Goal: Transaction & Acquisition: Purchase product/service

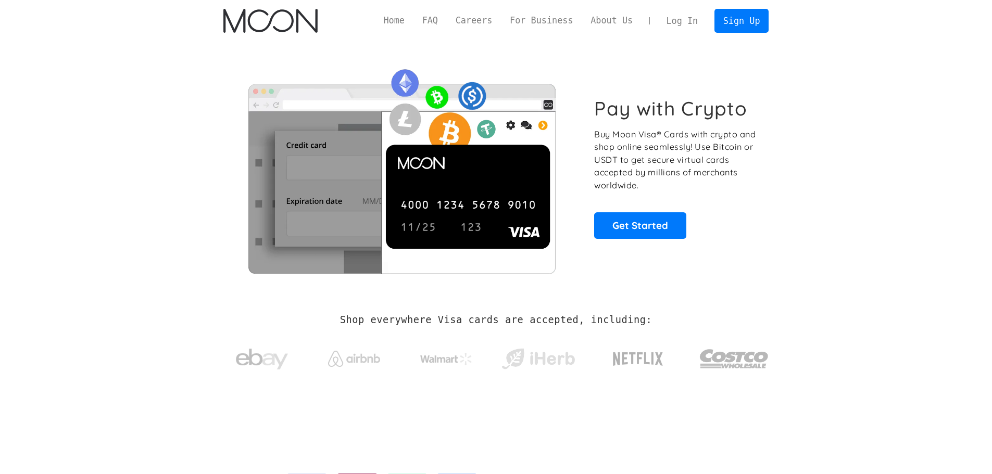
click at [692, 234] on div "Pay with Crypto Buy Moon Visa® Cards with crypto and shop online seamlessly! Us…" at bounding box center [675, 168] width 163 height 142
click at [671, 228] on link "Get Started" at bounding box center [640, 225] width 92 height 26
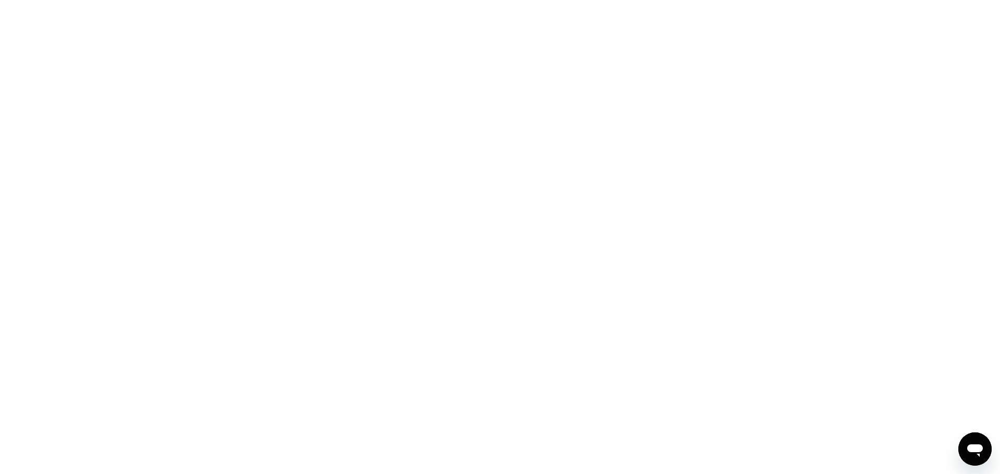
click at [717, 65] on div at bounding box center [500, 237] width 1000 height 474
click at [715, 64] on div at bounding box center [500, 237] width 1000 height 474
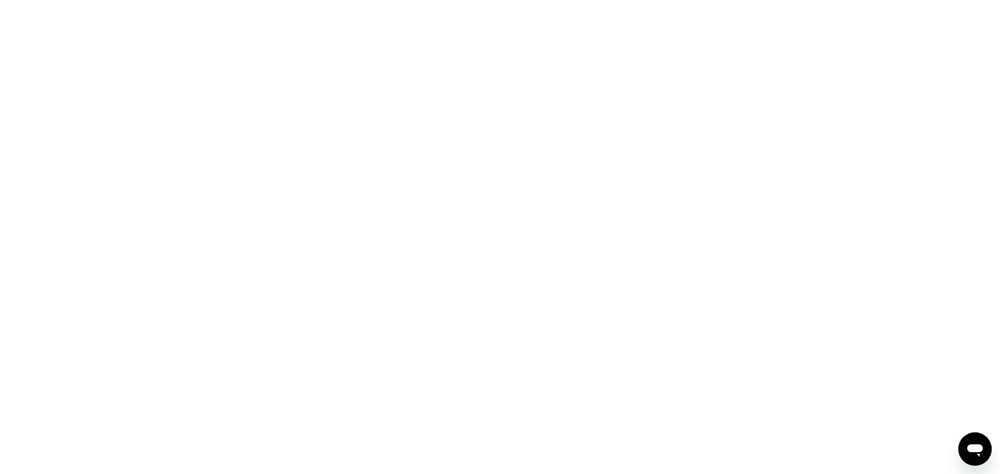
drag, startPoint x: 811, startPoint y: 113, endPoint x: 785, endPoint y: 126, distance: 28.9
click at [810, 115] on div at bounding box center [500, 237] width 1000 height 474
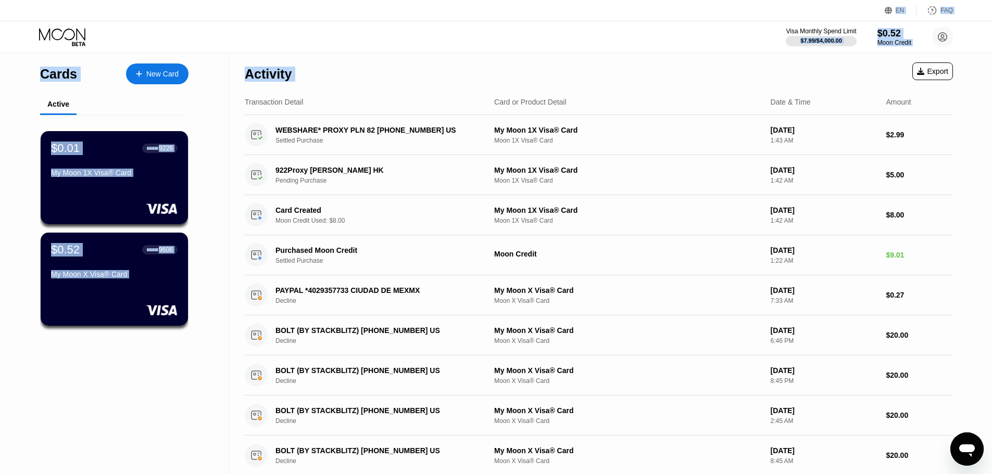
click at [974, 171] on div "Cards New Card Active $0.01 ● ● ● ● 9226 My Moon 1X Visa® Card $0.52 ● ● ● ● 96…" at bounding box center [496, 378] width 992 height 650
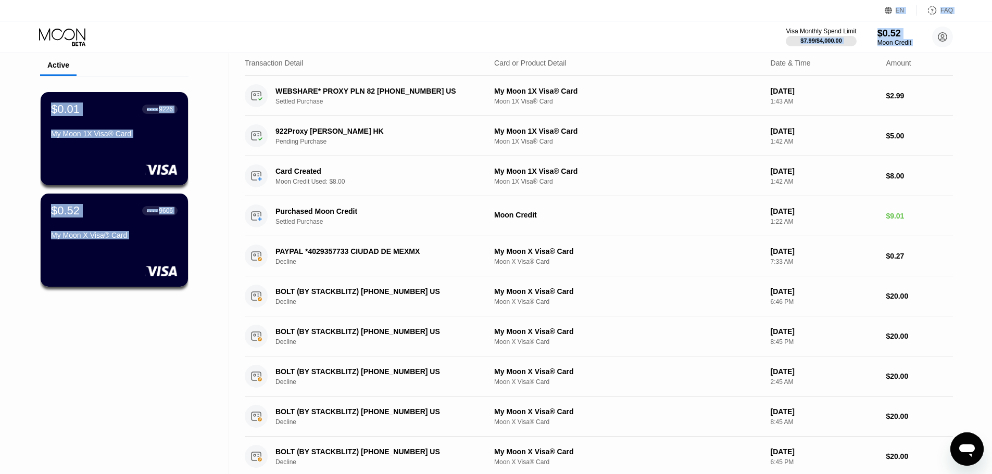
scroll to position [52, 0]
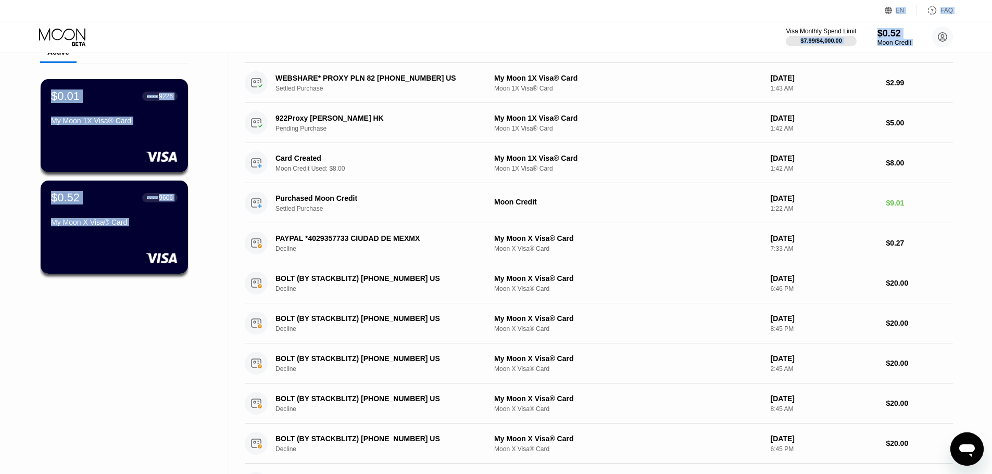
drag, startPoint x: 957, startPoint y: 130, endPoint x: 968, endPoint y: 93, distance: 38.5
click at [957, 129] on div "Activity Export Transaction Detail Card or Product Detail Date & Time Amount WE…" at bounding box center [598, 326] width 739 height 650
click at [951, 31] on circle at bounding box center [942, 37] width 21 height 21
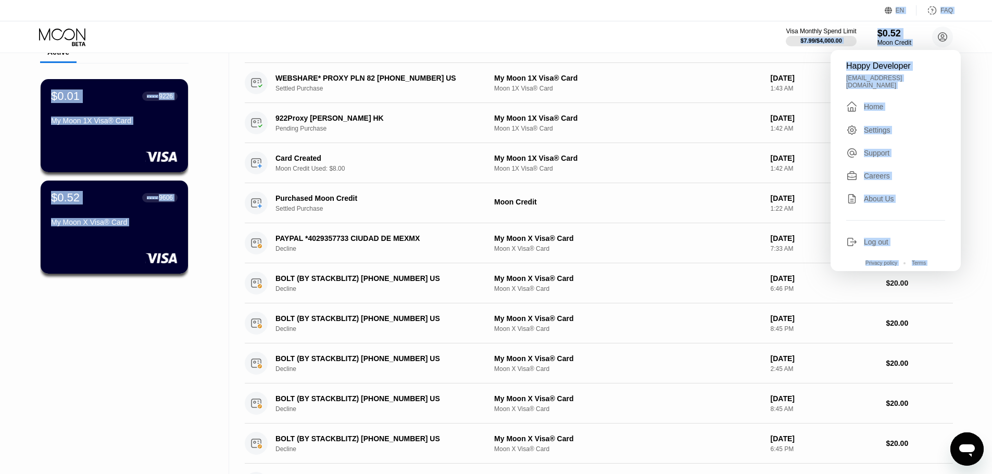
click at [908, 73] on div "Happy Developer happydeveloper0816@gmail.com  Home Settings Support Careers Ab…" at bounding box center [895, 160] width 130 height 221
click at [905, 83] on div "happydeveloper0816@gmail.com" at bounding box center [895, 81] width 99 height 15
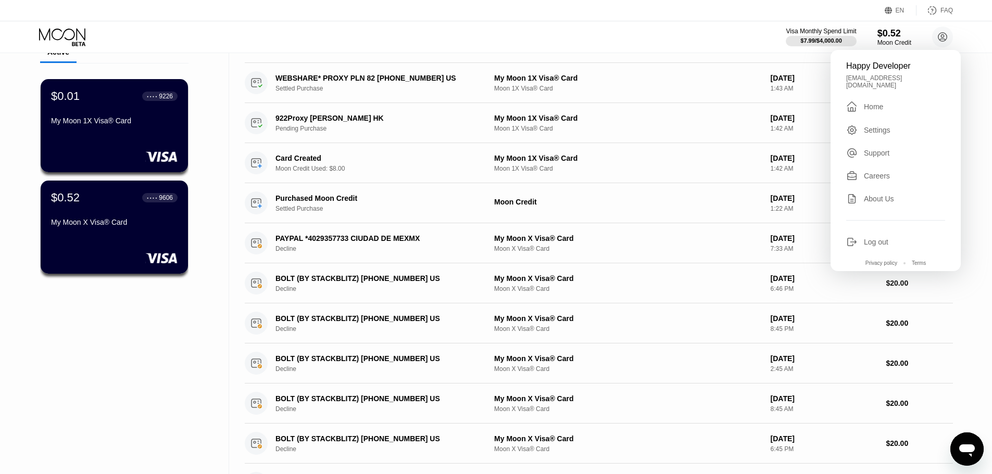
click at [874, 240] on div "Log out" at bounding box center [876, 242] width 24 height 8
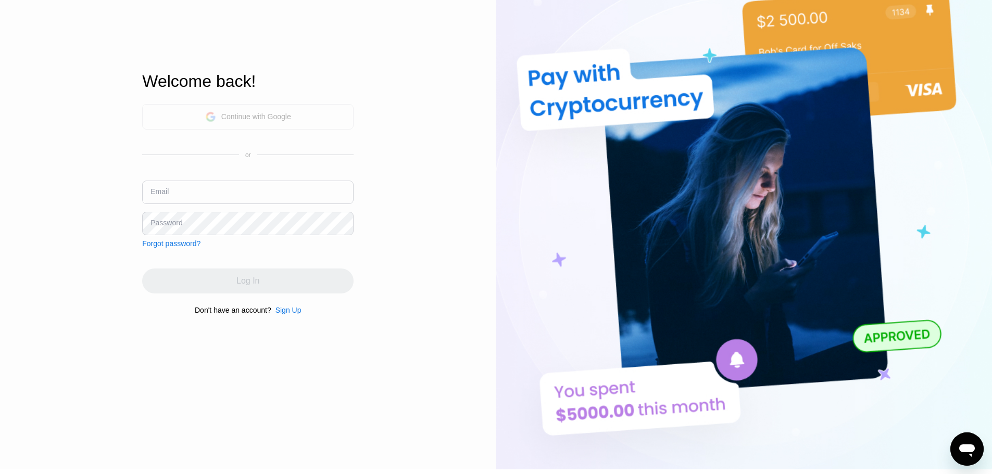
click at [284, 119] on div "Continue with Google" at bounding box center [256, 116] width 70 height 8
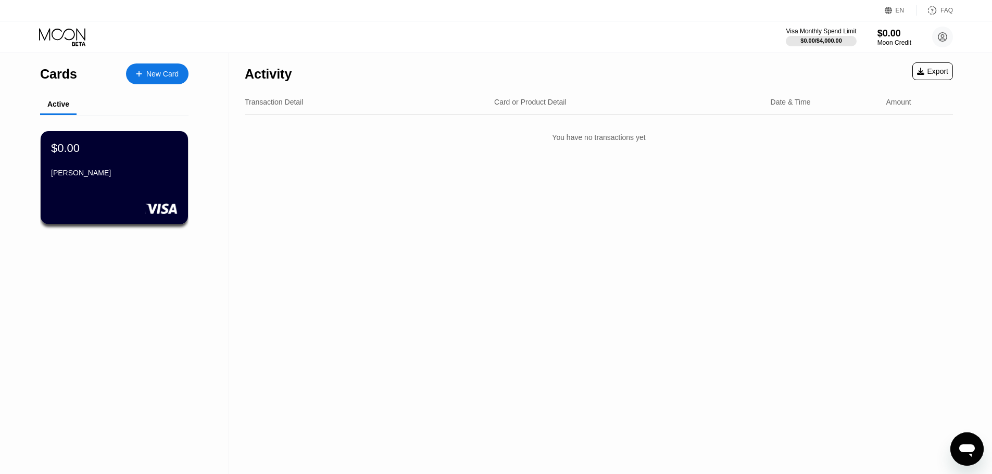
drag, startPoint x: 799, startPoint y: 208, endPoint x: 832, endPoint y: 124, distance: 90.0
click at [800, 205] on div "Activity Export Transaction Detail Card or Product Detail Date & Time Amount Yo…" at bounding box center [598, 263] width 739 height 421
click at [139, 168] on div "$0.00 David John" at bounding box center [114, 161] width 128 height 40
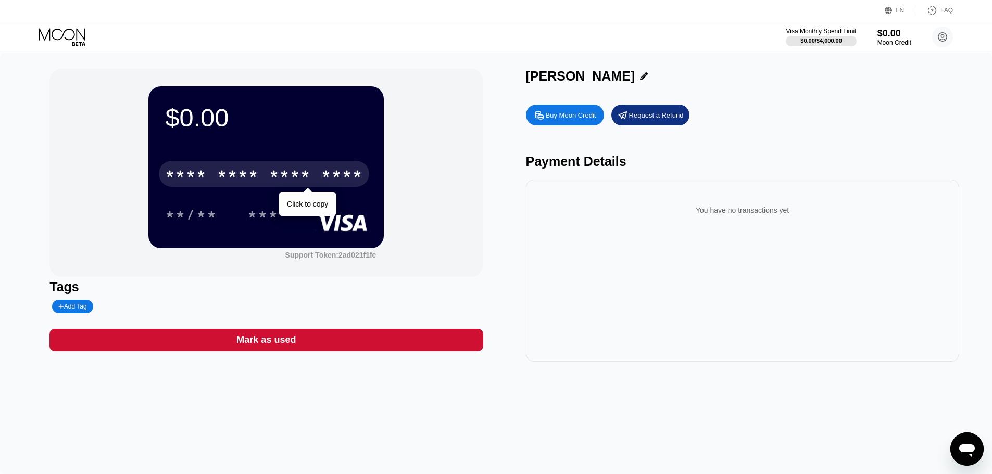
click at [307, 175] on div "* * * *" at bounding box center [290, 175] width 42 height 17
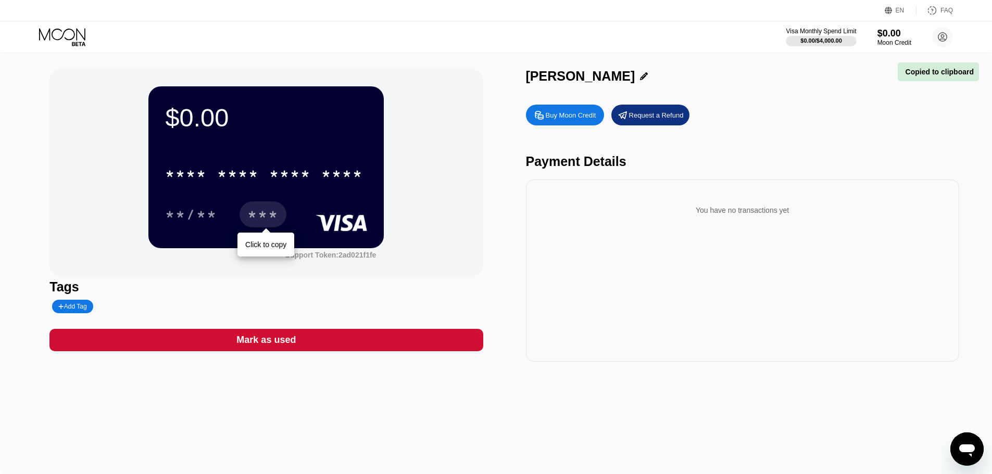
click at [260, 208] on div "***" at bounding box center [262, 214] width 47 height 26
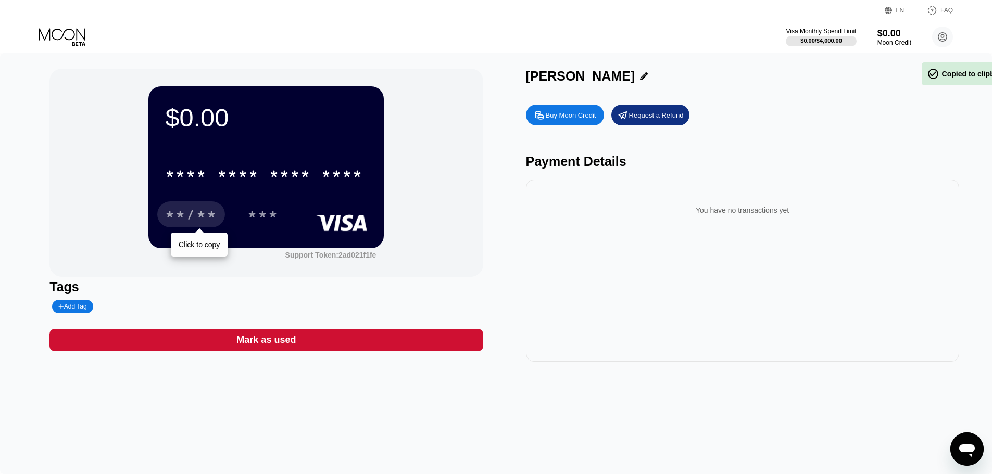
click at [172, 217] on div "**/**" at bounding box center [191, 216] width 52 height 17
click at [850, 112] on div "Buy Moon Credit Request a Refund" at bounding box center [742, 115] width 433 height 21
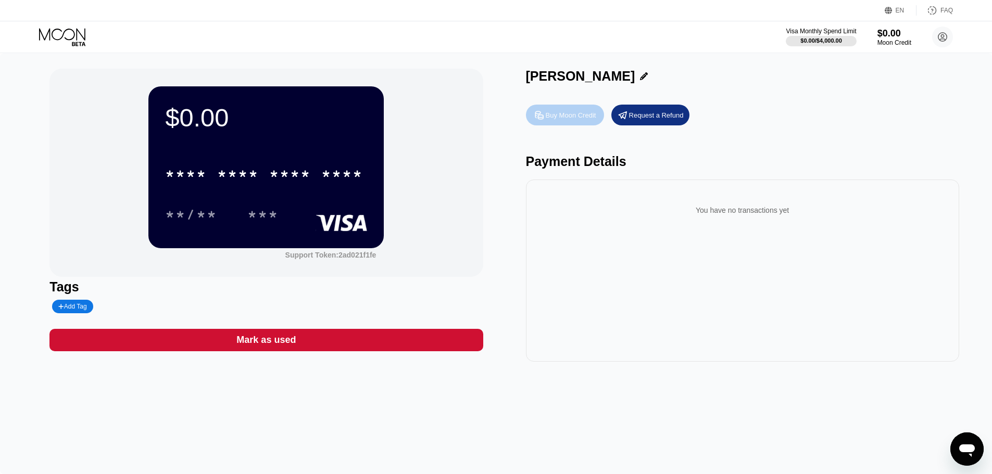
click at [585, 123] on div "Buy Moon Credit" at bounding box center [565, 115] width 78 height 21
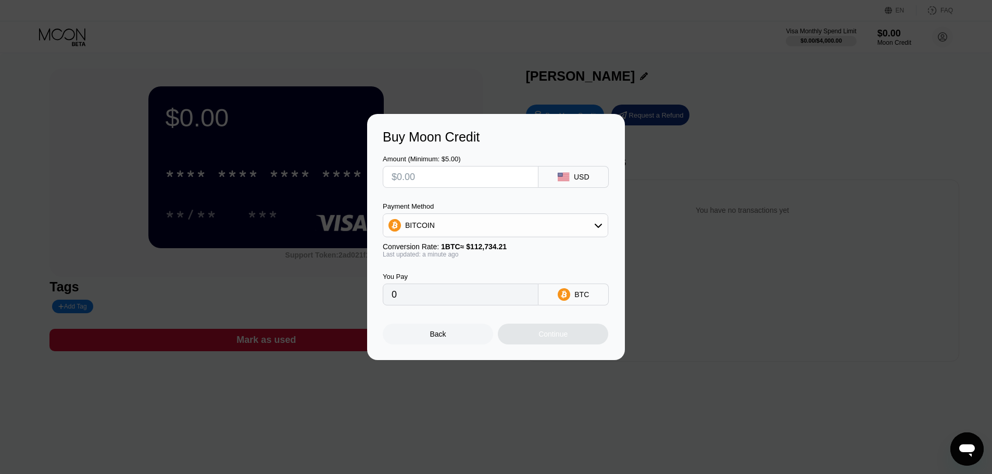
click at [554, 223] on div "BITCOIN" at bounding box center [495, 225] width 224 height 21
click at [456, 282] on div "USDT on TRON" at bounding box center [495, 277] width 219 height 21
type input "0.00"
click at [479, 174] on input "text" at bounding box center [460, 177] width 138 height 21
type input "$2"
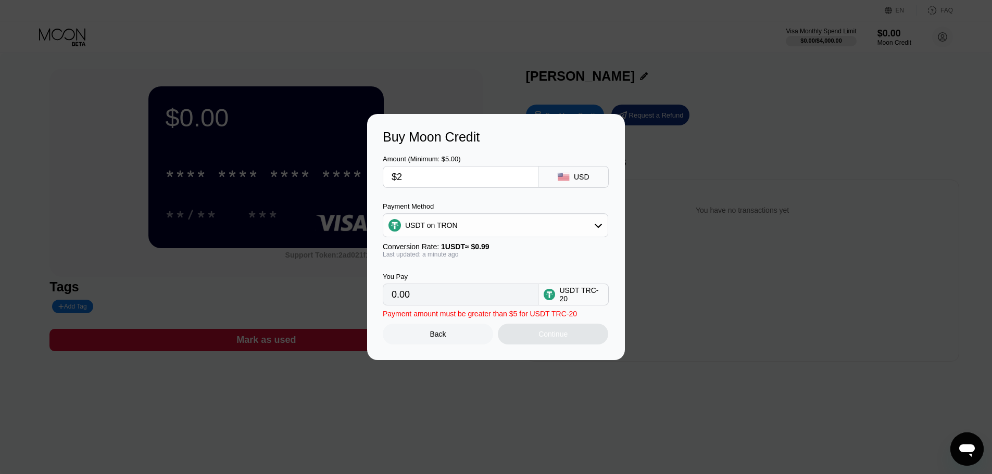
type input "2.02"
type input "$22"
type input "22.22"
type input "$22"
click at [551, 132] on div "Buy Moon Credit" at bounding box center [496, 137] width 226 height 15
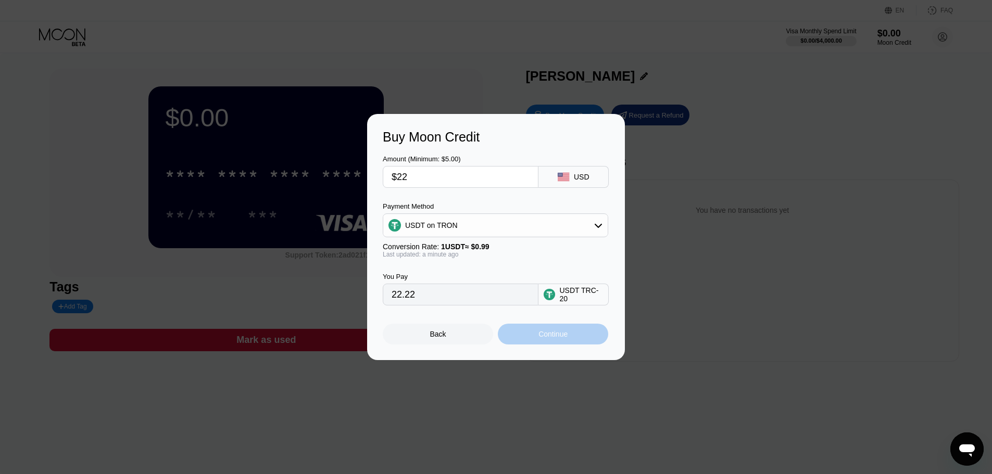
click at [556, 336] on div "Continue" at bounding box center [552, 334] width 29 height 8
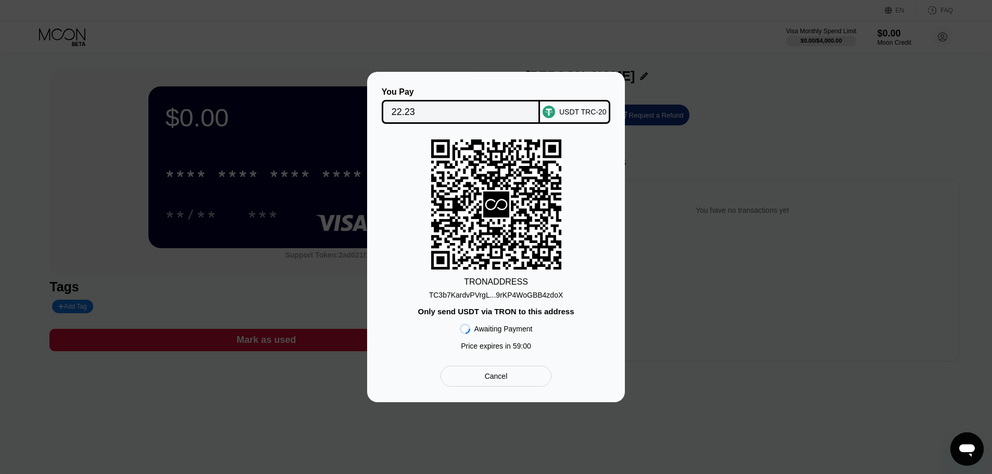
click at [524, 298] on div "TC3b7KardvPVrgL...9rKP4WoGBB4zdoX" at bounding box center [496, 295] width 134 height 8
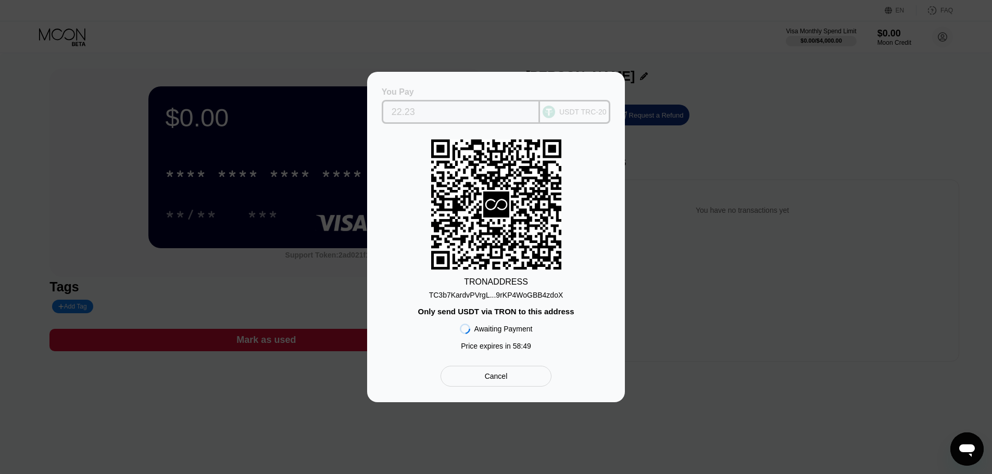
click at [591, 110] on div "USDT TRC-20" at bounding box center [582, 112] width 47 height 8
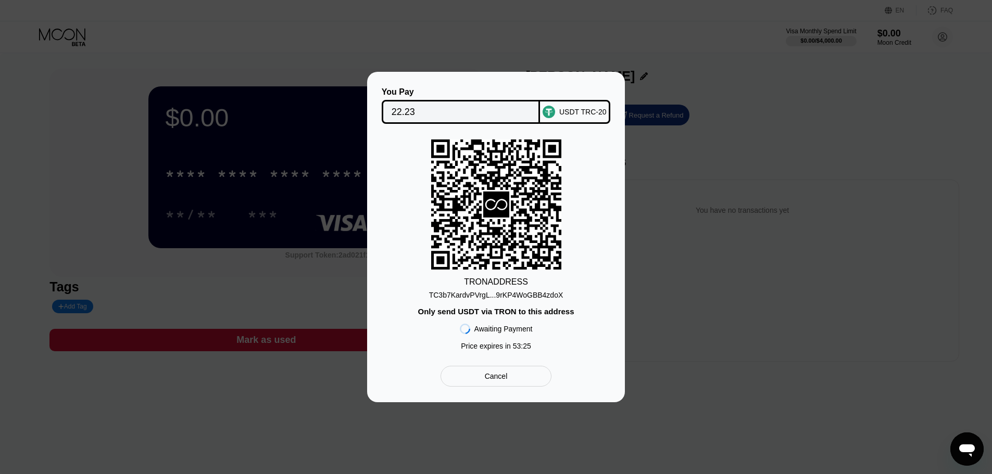
click at [602, 245] on div "TRON ADDRESS TC3b7KardvPVrgL...9rKP4WoGBB4zdoX Only send USDT via TRON to this …" at bounding box center [496, 248] width 226 height 216
click at [523, 195] on rect at bounding box center [496, 205] width 130 height 130
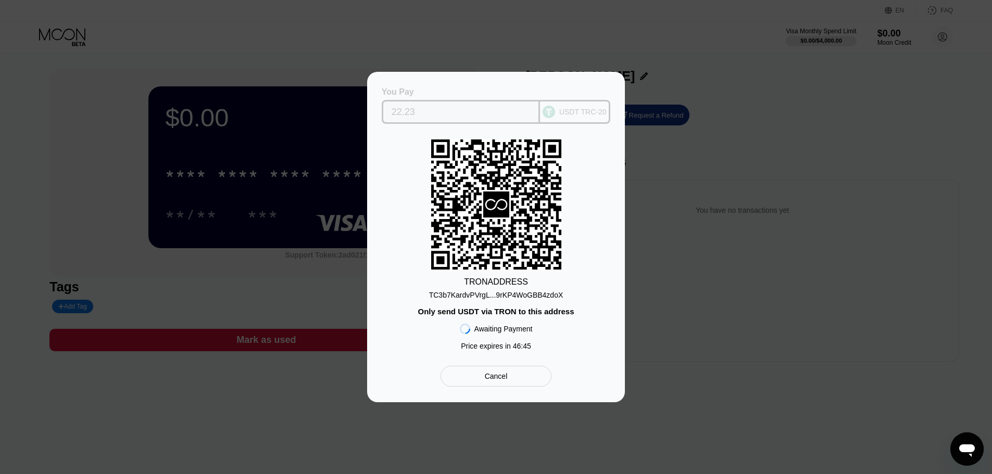
click at [597, 87] on div "You Pay 22.23 USDT TRC-20" at bounding box center [496, 105] width 226 height 36
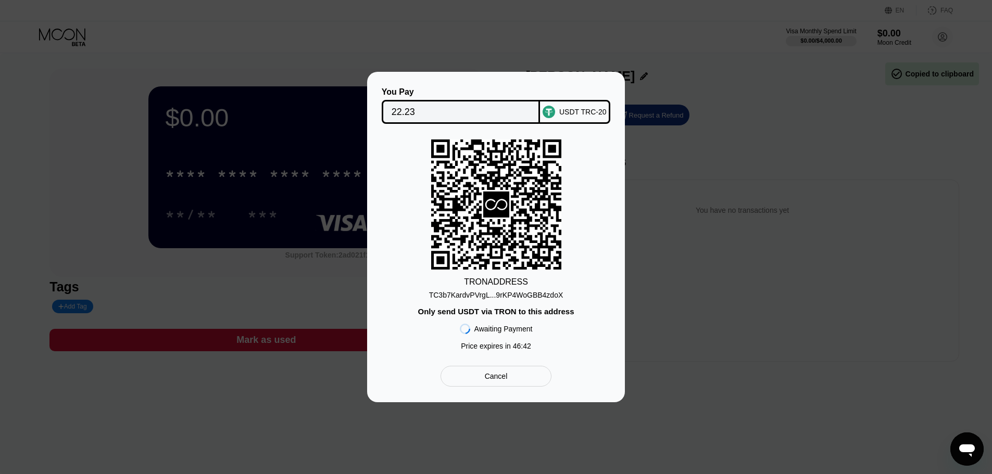
click at [597, 87] on div "You Pay 22.23 USDT TRC-20" at bounding box center [496, 105] width 226 height 36
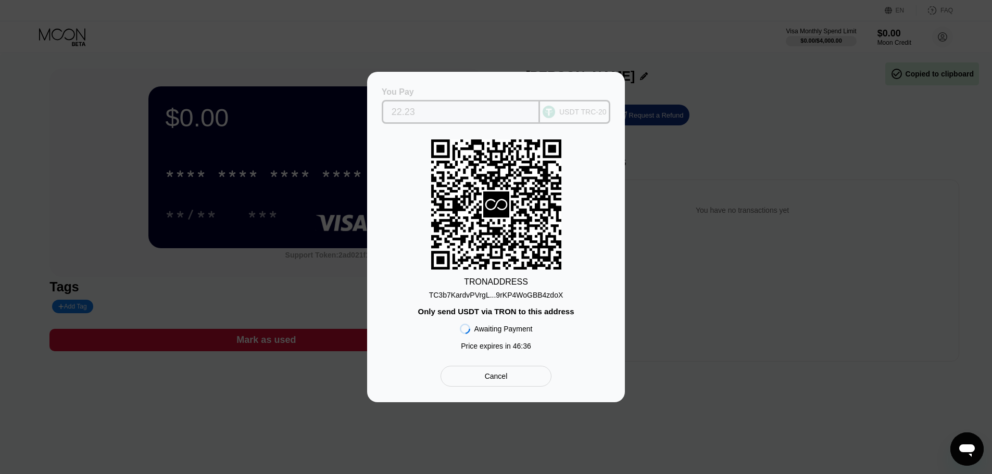
click at [597, 87] on div "You Pay 22.23 USDT TRC-20" at bounding box center [496, 105] width 226 height 36
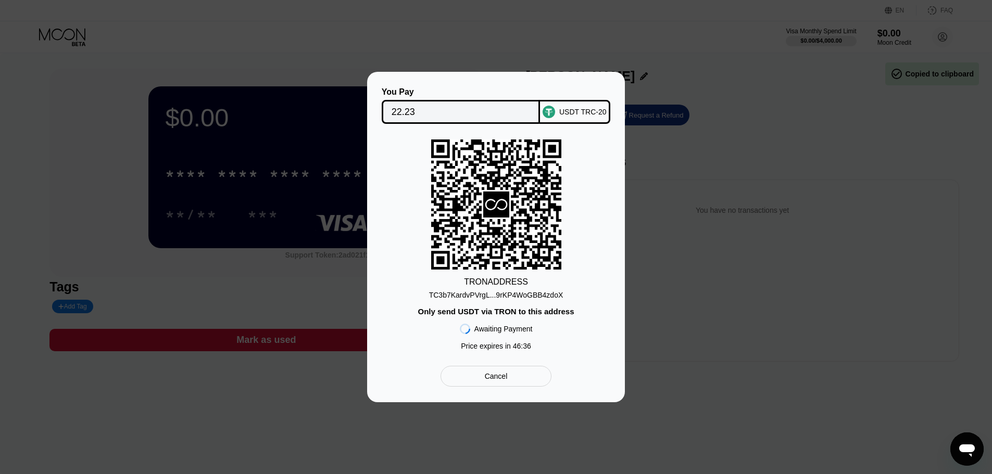
click at [597, 87] on div "You Pay 22.23 USDT TRC-20" at bounding box center [496, 105] width 226 height 36
click at [538, 293] on div "TC3b7KardvPVrgL...9rKP4WoGBB4zdoX" at bounding box center [496, 295] width 134 height 8
click at [537, 293] on div "TC3b7KardvPVrgL...9rKP4WoGBB4zdoX" at bounding box center [496, 295] width 134 height 8
click at [537, 292] on div "TC3b7KardvPVrgL...9rKP4WoGBB4zdoX" at bounding box center [496, 295] width 134 height 8
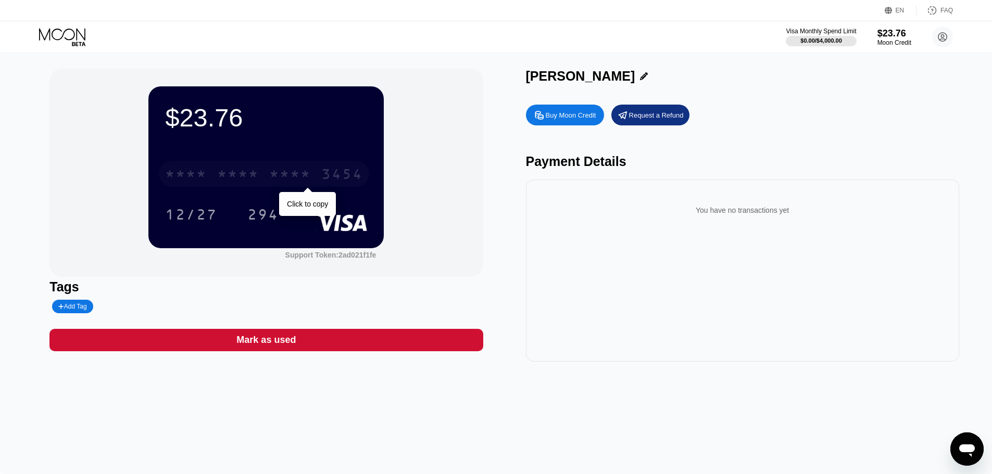
click at [330, 172] on div "3454" at bounding box center [342, 175] width 42 height 17
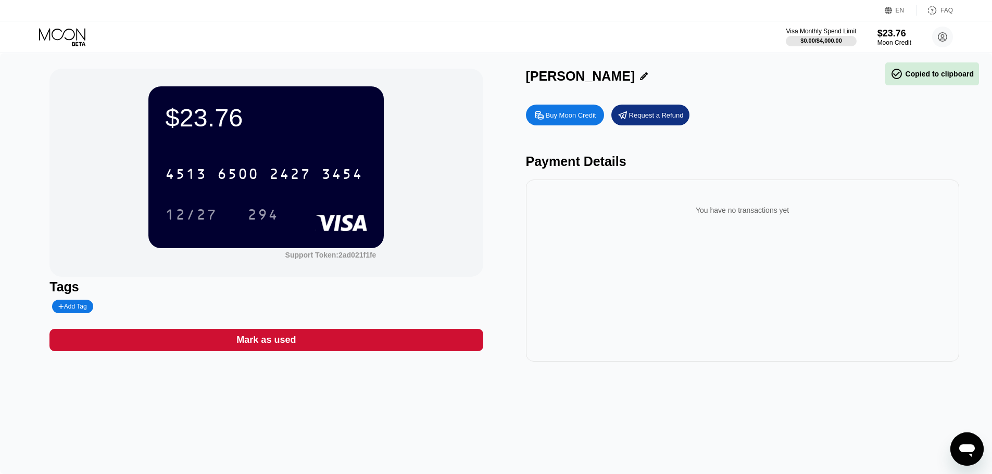
click at [76, 37] on icon at bounding box center [63, 37] width 48 height 18
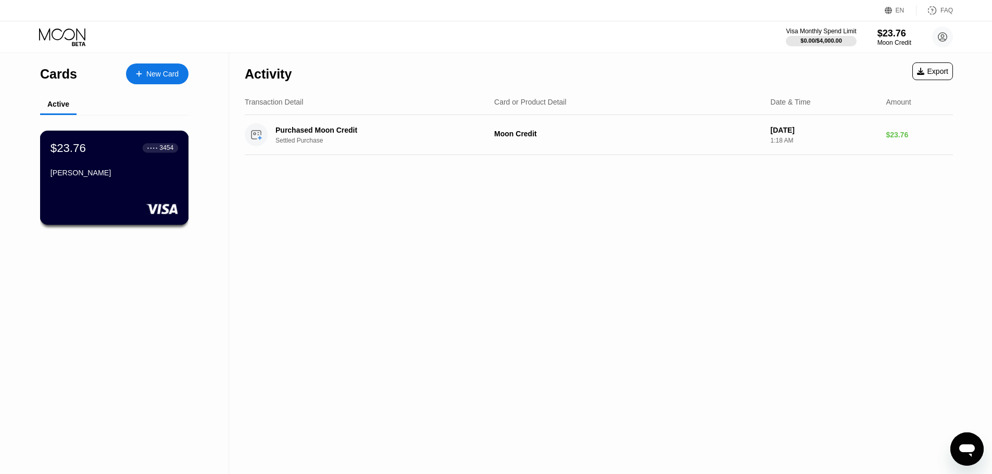
click at [160, 174] on div "David John" at bounding box center [114, 173] width 128 height 8
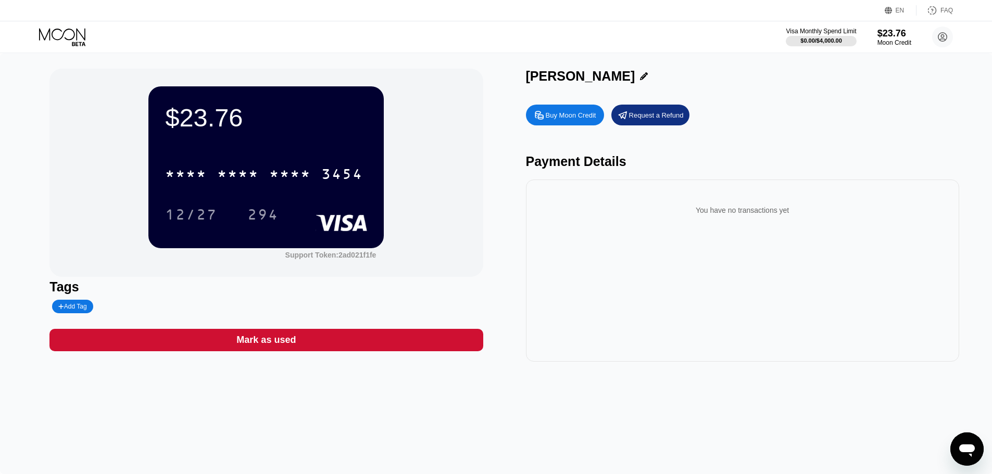
click at [68, 39] on icon at bounding box center [63, 37] width 48 height 18
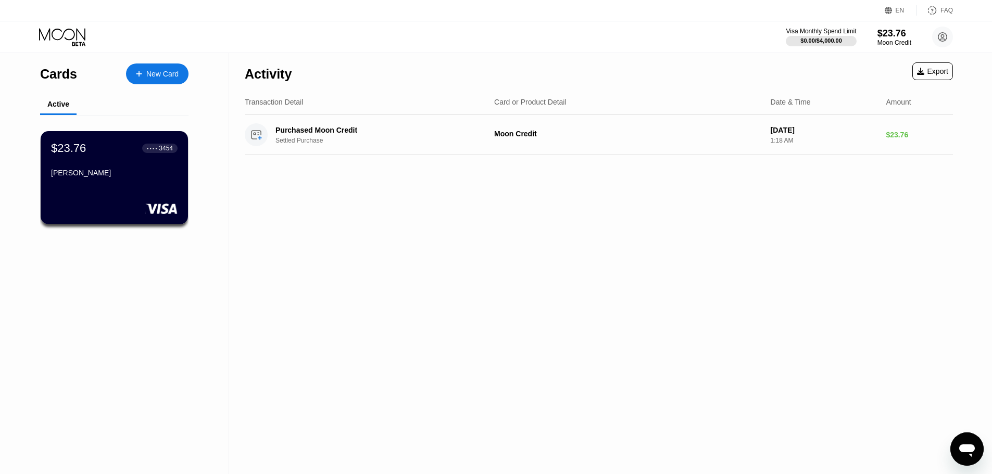
click at [492, 306] on div "Activity Export Transaction Detail Card or Product Detail Date & Time Amount Pu…" at bounding box center [598, 263] width 739 height 421
drag, startPoint x: 622, startPoint y: 347, endPoint x: 611, endPoint y: 312, distance: 37.1
click at [618, 341] on div "Activity Export Transaction Detail Card or Product Detail Date & Time Amount Pu…" at bounding box center [598, 263] width 739 height 421
click at [328, 302] on div "Activity Export Transaction Detail Card or Product Detail Date & Time Amount Pu…" at bounding box center [598, 263] width 739 height 421
click at [945, 39] on circle at bounding box center [942, 37] width 21 height 21
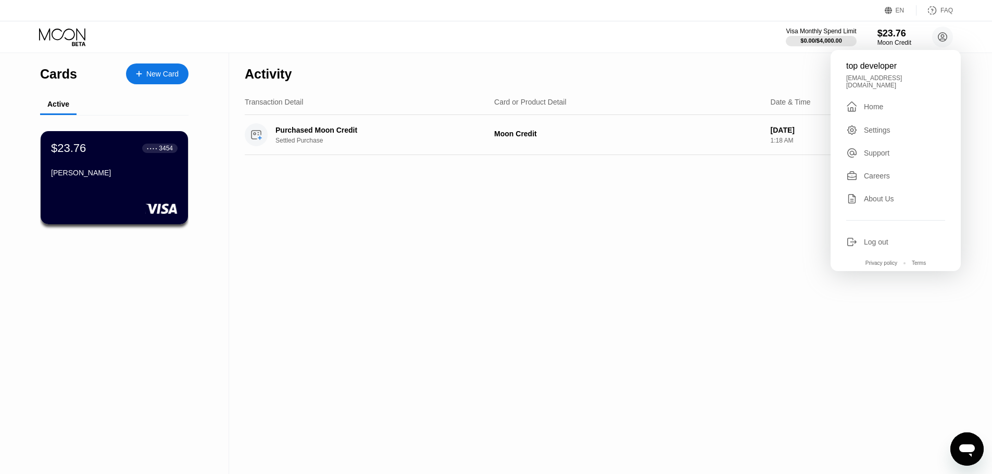
click at [886, 241] on div "Log out" at bounding box center [876, 242] width 24 height 8
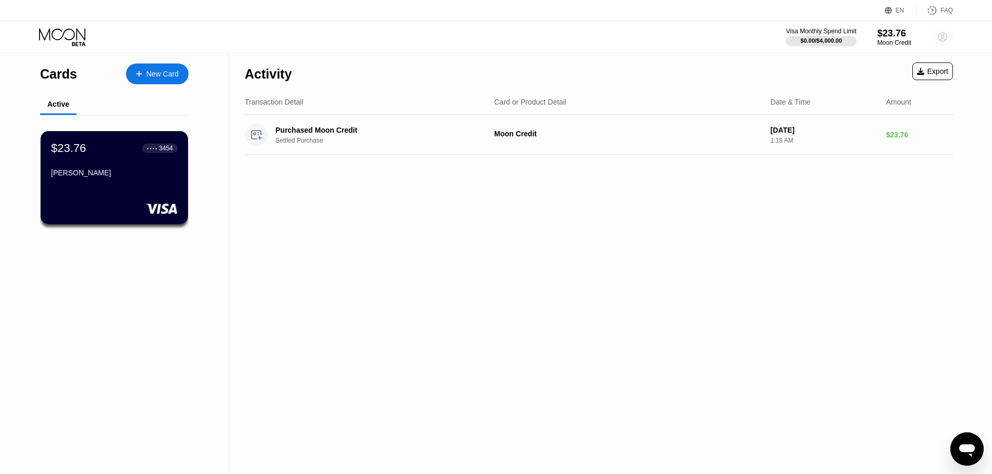
click at [938, 38] on icon at bounding box center [942, 37] width 9 height 9
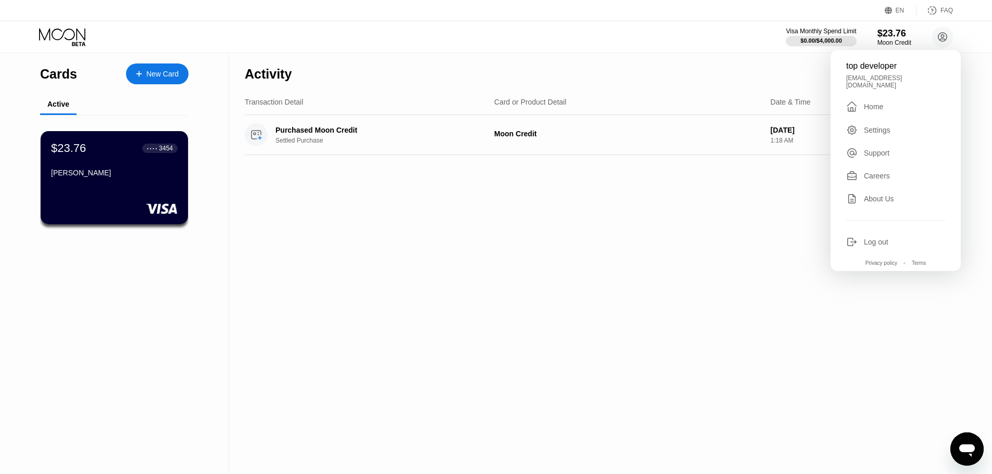
click at [874, 241] on div "Log out" at bounding box center [876, 242] width 24 height 8
drag, startPoint x: 530, startPoint y: 262, endPoint x: 679, endPoint y: 100, distance: 219.9
click at [529, 262] on div "Activity Export Transaction Detail Card or Product Detail Date & Time Amount Pu…" at bounding box center [598, 263] width 739 height 421
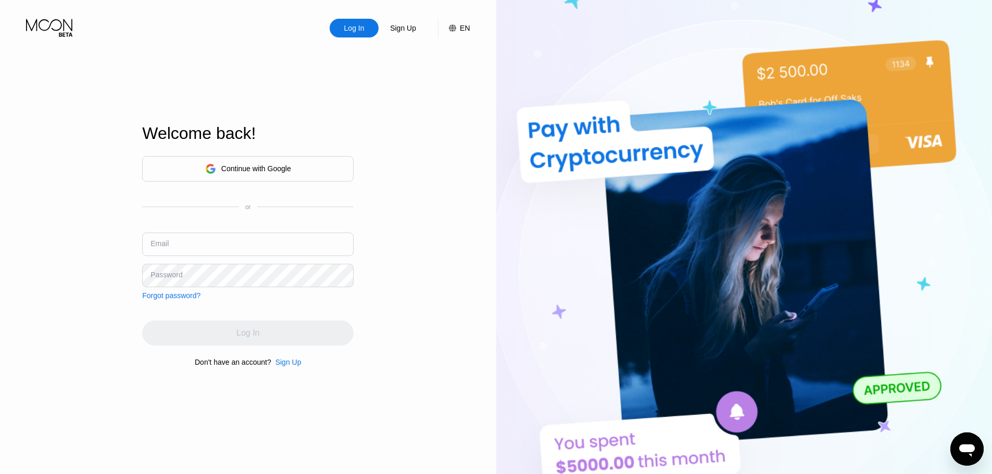
click at [284, 178] on div "Continue with Google" at bounding box center [247, 169] width 211 height 26
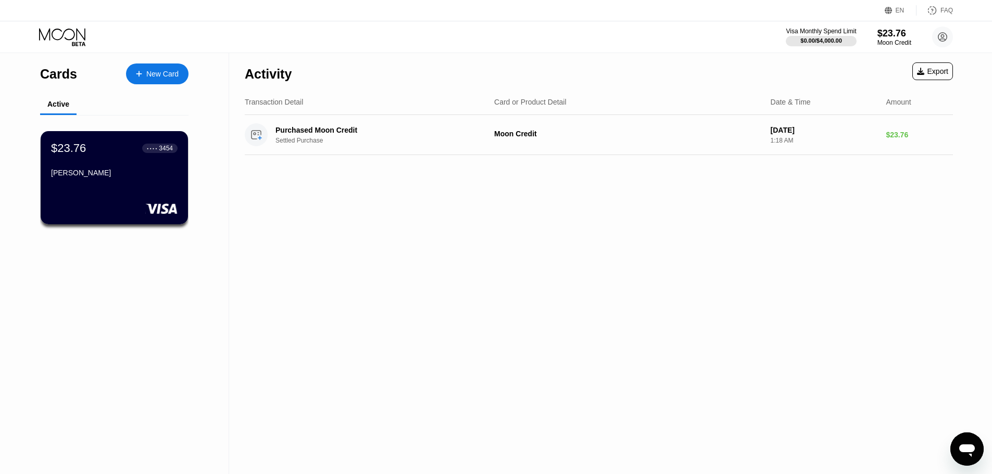
drag, startPoint x: 677, startPoint y: 284, endPoint x: 683, endPoint y: 243, distance: 41.6
click at [677, 280] on div "Activity Export Transaction Detail Card or Product Detail Date & Time Amount Pu…" at bounding box center [598, 263] width 739 height 421
drag, startPoint x: 471, startPoint y: 221, endPoint x: 600, endPoint y: 172, distance: 138.1
click at [473, 219] on div "Activity Export Transaction Detail Card or Product Detail Date & Time Amount Pu…" at bounding box center [598, 263] width 739 height 421
click at [894, 37] on div "$23.76" at bounding box center [894, 33] width 35 height 11
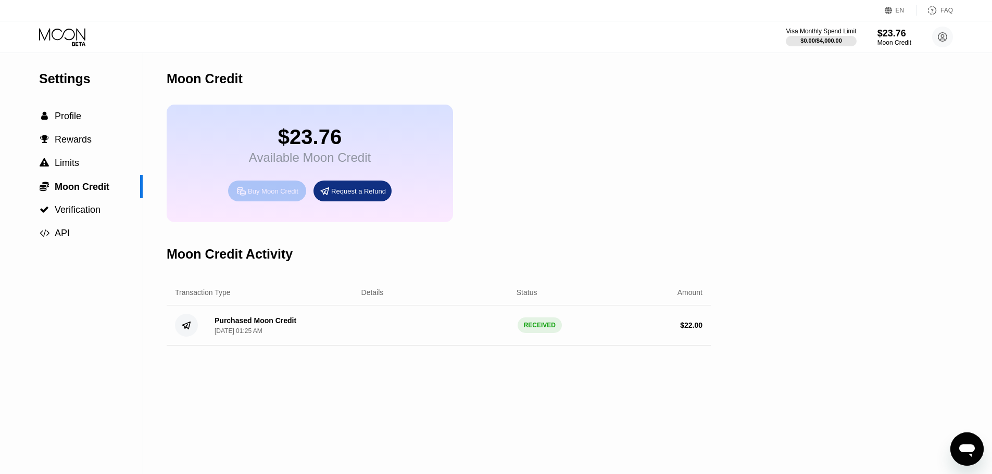
click at [277, 196] on div "Buy Moon Credit" at bounding box center [273, 191] width 50 height 9
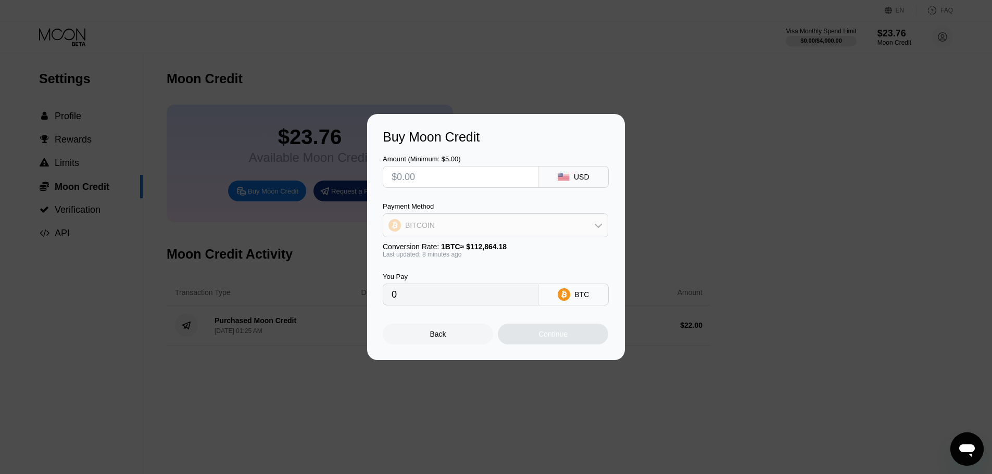
drag, startPoint x: 544, startPoint y: 225, endPoint x: 518, endPoint y: 235, distance: 27.2
click at [544, 225] on div "BITCOIN" at bounding box center [495, 225] width 224 height 21
click at [421, 277] on span "USDT on TRON" at bounding box center [434, 277] width 53 height 8
type input "0.00"
click at [439, 180] on input "text" at bounding box center [460, 177] width 138 height 21
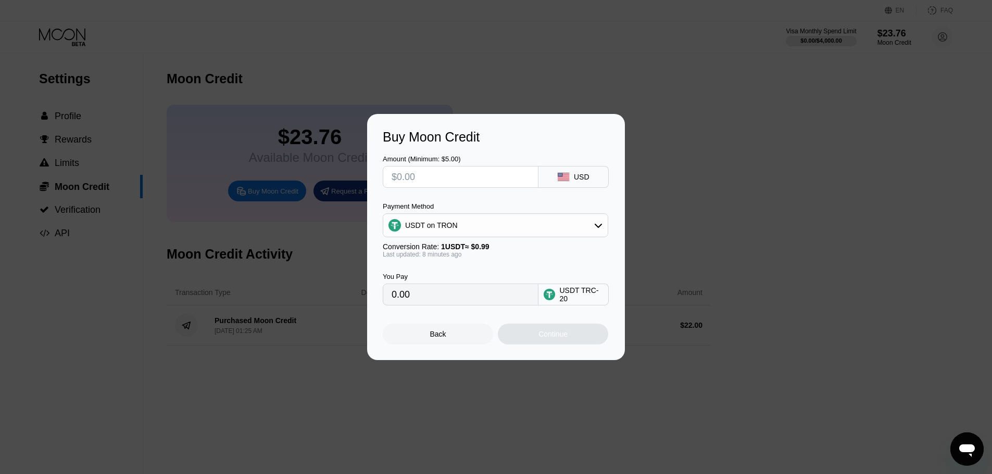
type input "$2"
type input "2.02"
type input "$24"
type input "24.24"
drag, startPoint x: 448, startPoint y: 171, endPoint x: 376, endPoint y: 185, distance: 73.3
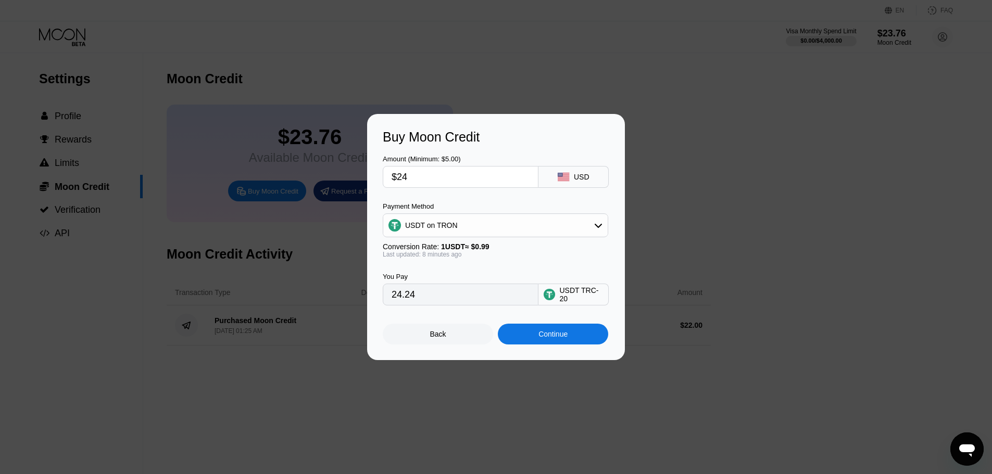
click at [376, 185] on div "Buy Moon Credit Amount (Minimum: $5.00) $24 USD Payment Method USDT on TRON Con…" at bounding box center [496, 237] width 258 height 246
type input "$23"
type input "23.23"
type input "$23.9"
type input "24.14"
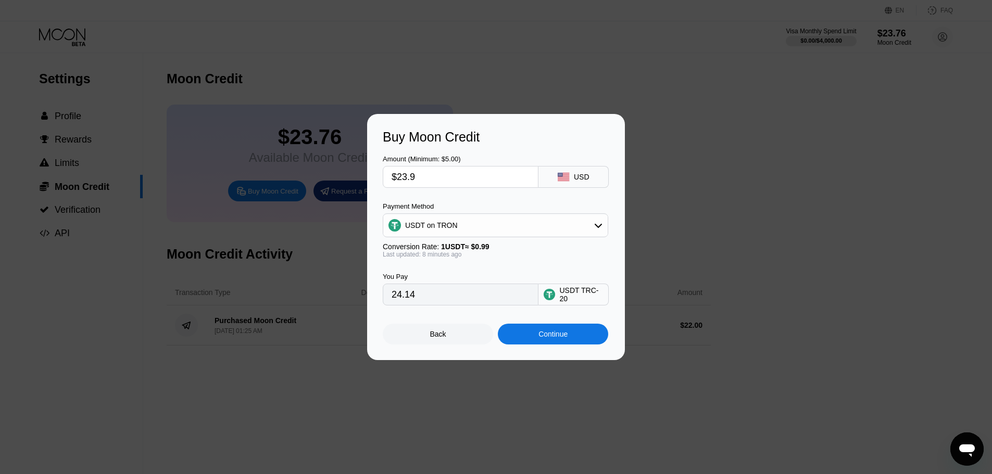
type input "$23.99"
type input "24.23"
click at [360, 180] on div "Buy Moon Credit Amount (Minimum: $5.00) $23.99 USD Payment Method USDT on TRON …" at bounding box center [496, 237] width 992 height 246
drag, startPoint x: 456, startPoint y: 299, endPoint x: 359, endPoint y: 295, distance: 96.9
click at [359, 295] on div "Buy Moon Credit Amount (Minimum: $5.00) $23.99 USD Payment Method USDT on TRON …" at bounding box center [496, 237] width 992 height 246
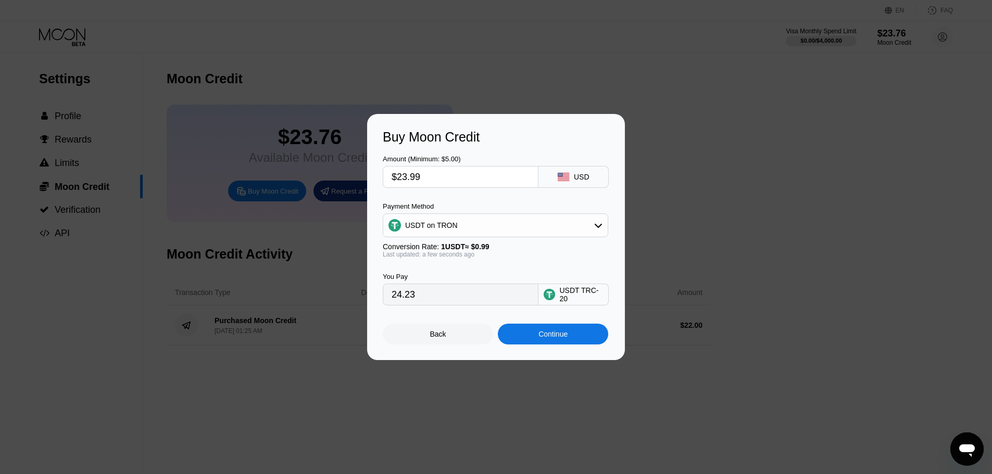
drag, startPoint x: 483, startPoint y: 171, endPoint x: 359, endPoint y: 176, distance: 124.0
click at [359, 176] on div "Buy Moon Credit Amount (Minimum: $5.00) $23.99 USD Payment Method USDT on TRON …" at bounding box center [496, 237] width 992 height 246
type input "$23"
type input "23.23"
type input "$23"
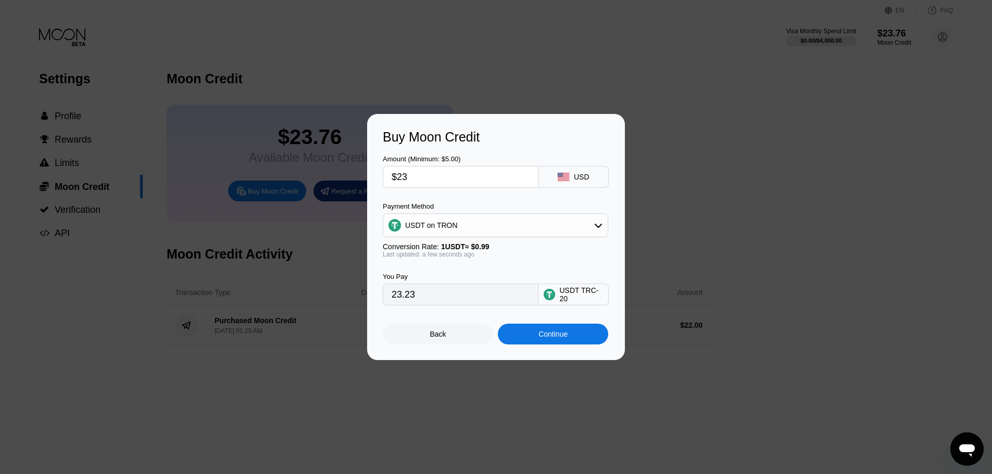
click at [398, 339] on div "Back" at bounding box center [438, 334] width 110 height 21
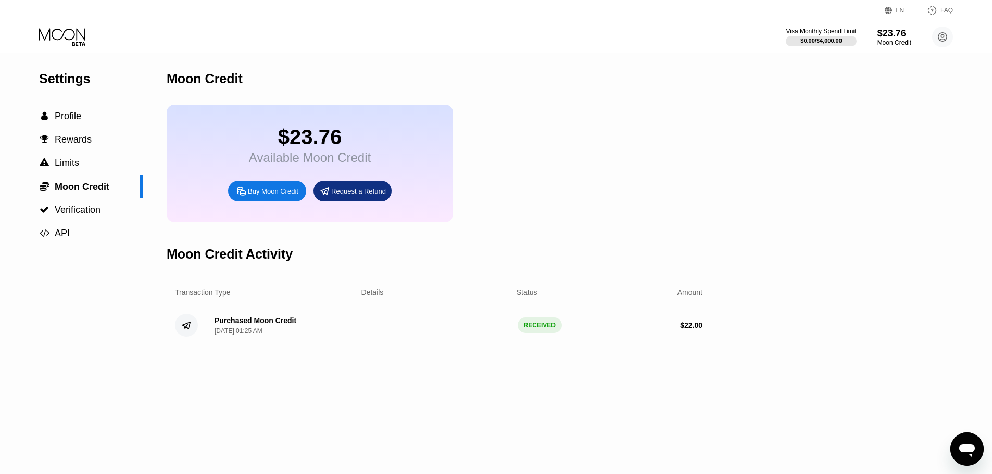
click at [257, 196] on div "Buy Moon Credit" at bounding box center [273, 191] width 50 height 9
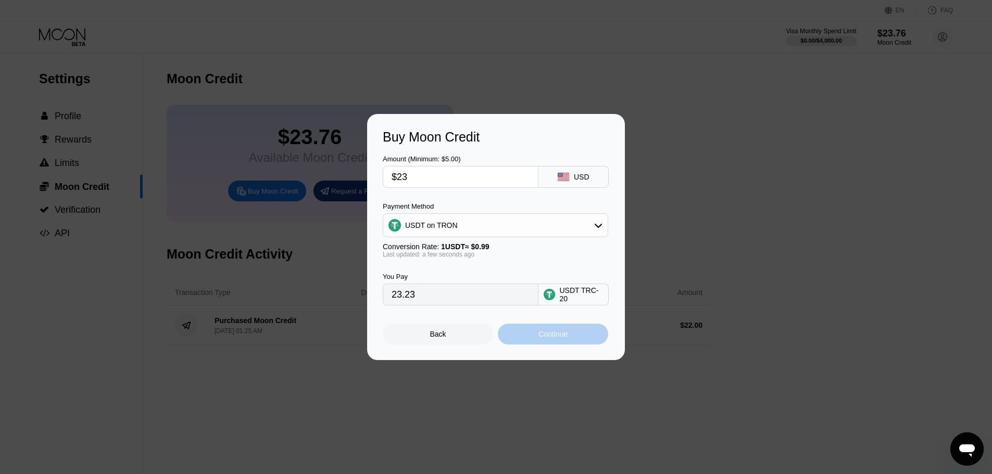
click at [567, 338] on div "Continue" at bounding box center [552, 334] width 29 height 8
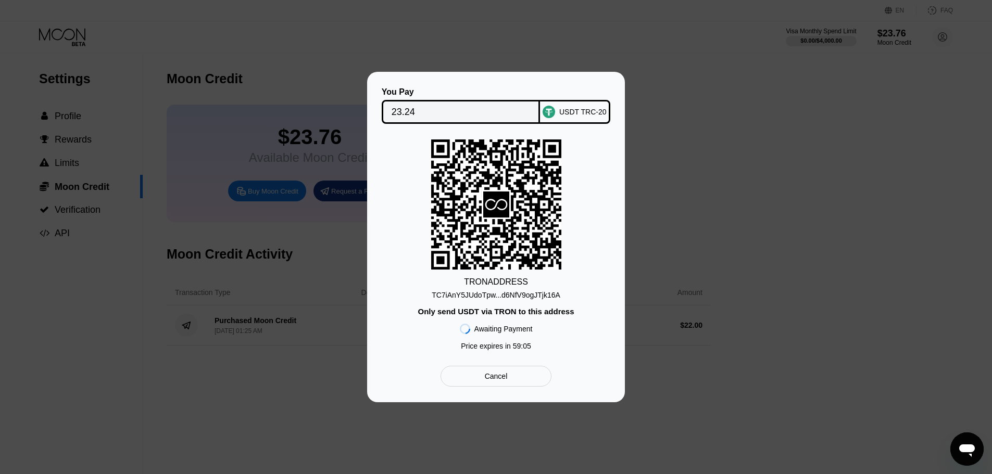
click at [534, 295] on div "TC7iAnY5JUdoTpw...d6NfV9ogJTjk16A" at bounding box center [496, 295] width 129 height 8
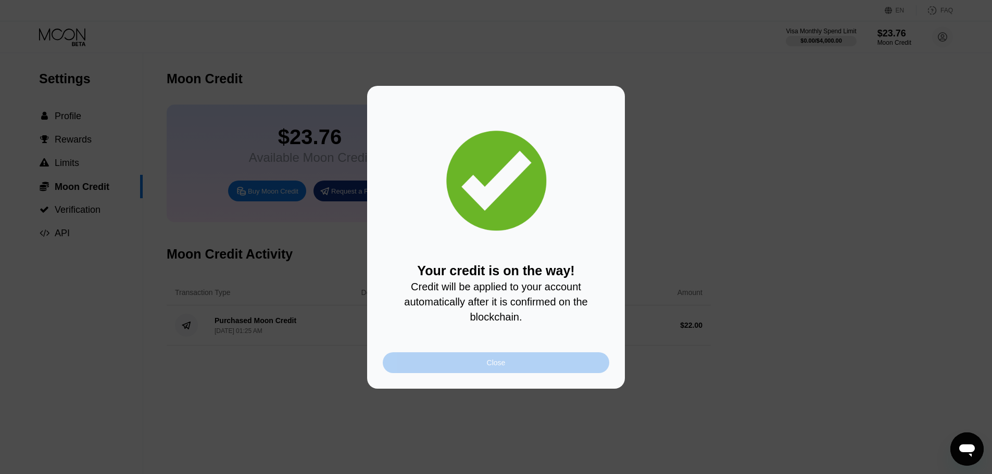
click at [582, 363] on div "Close" at bounding box center [496, 362] width 226 height 21
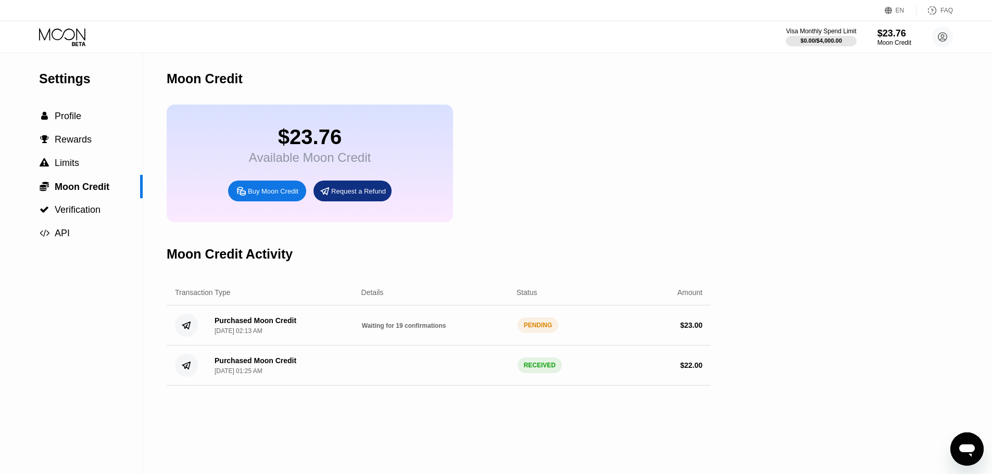
drag, startPoint x: 770, startPoint y: 263, endPoint x: 772, endPoint y: 356, distance: 93.2
click at [772, 266] on div "Settings  Profile  Rewards  Limits  Moon Credit  Verification  API Moon C…" at bounding box center [496, 263] width 992 height 421
click at [68, 34] on icon at bounding box center [63, 37] width 48 height 18
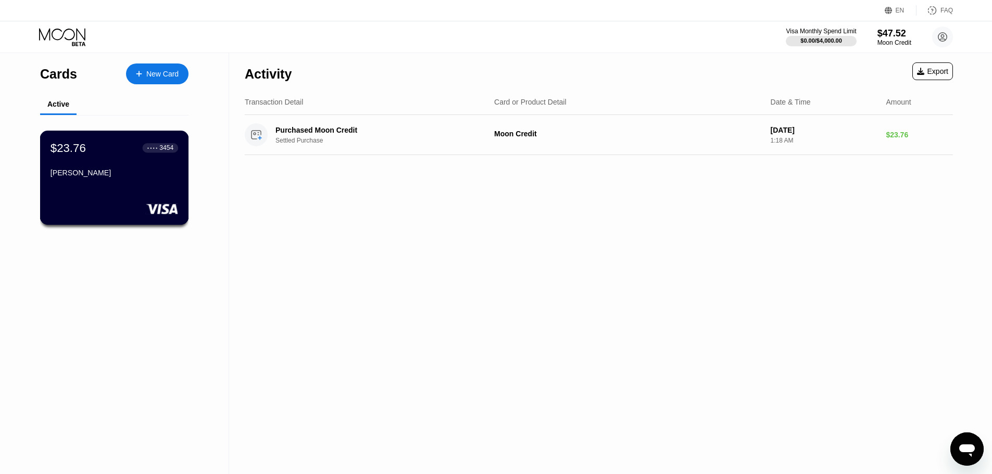
click at [84, 165] on div "$23.76 ● ● ● ● 3454 David John" at bounding box center [114, 161] width 128 height 40
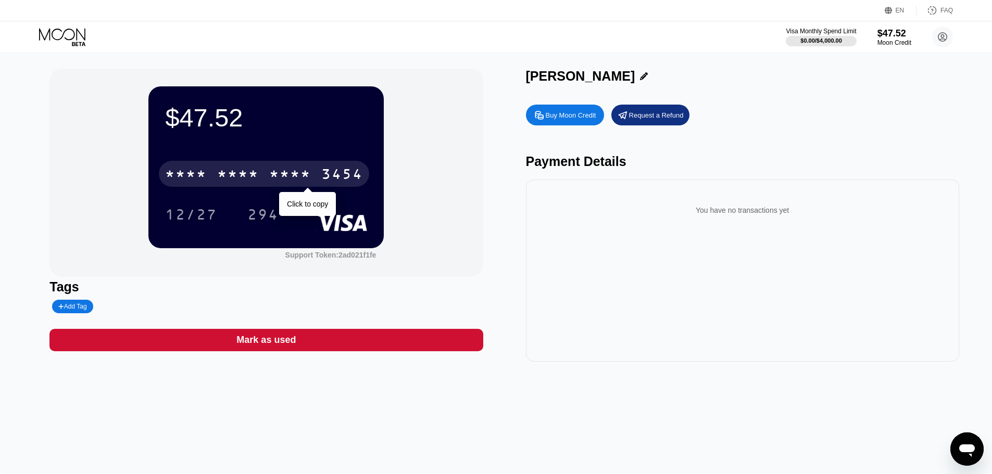
click at [286, 167] on div "* * * * * * * * * * * * 3454" at bounding box center [264, 174] width 210 height 26
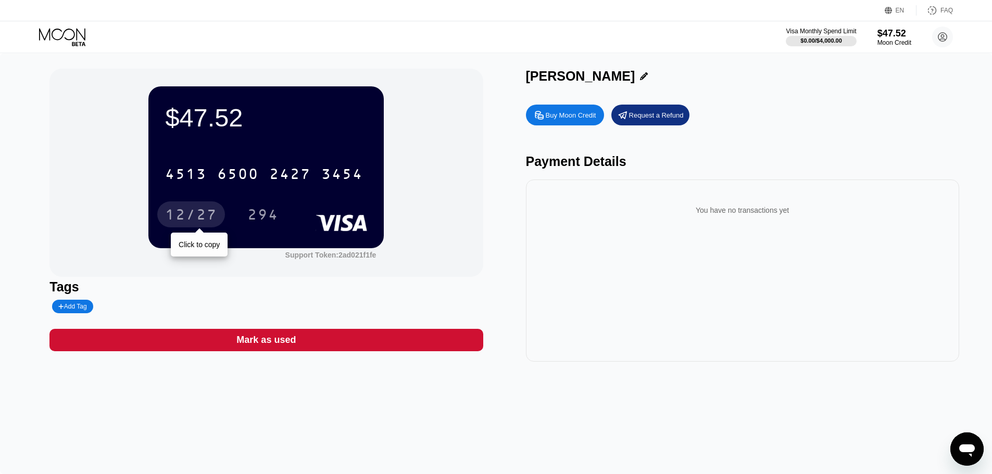
click at [194, 213] on div "12/27" at bounding box center [191, 216] width 52 height 17
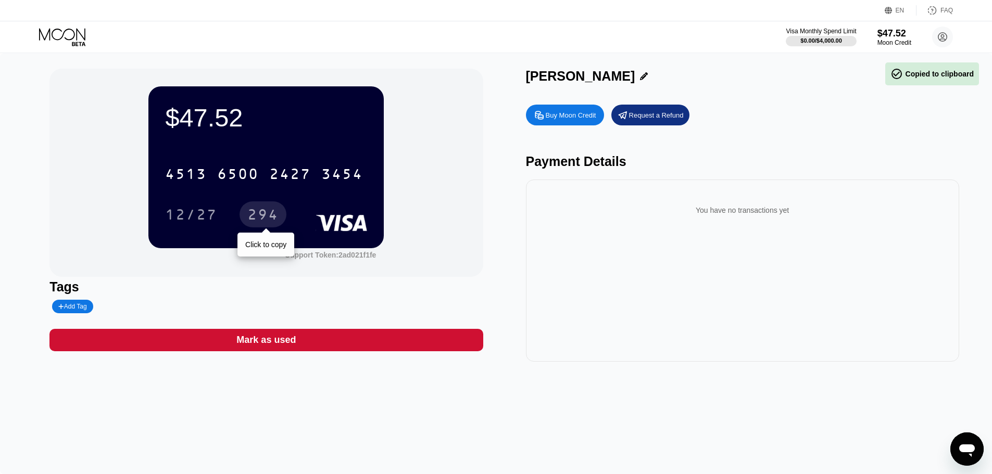
click at [258, 214] on div "294" at bounding box center [262, 216] width 31 height 17
click at [530, 74] on div "David John" at bounding box center [580, 76] width 109 height 15
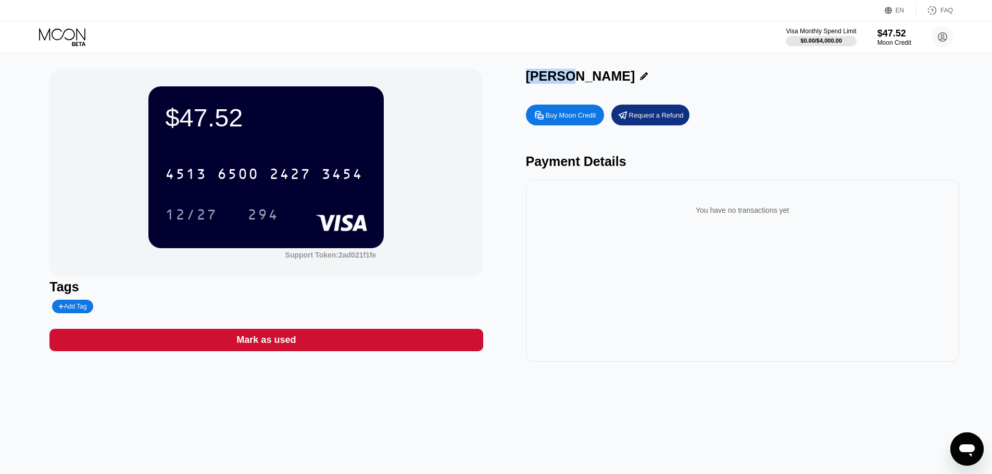
click at [530, 74] on div "David John" at bounding box center [580, 76] width 109 height 15
click at [530, 75] on div "David John" at bounding box center [580, 76] width 109 height 15
click at [640, 79] on icon at bounding box center [644, 76] width 8 height 8
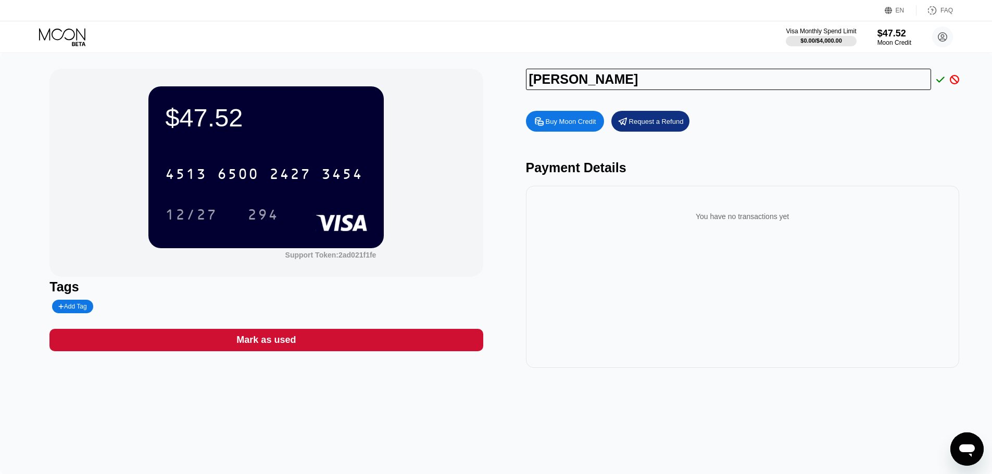
drag, startPoint x: 609, startPoint y: 84, endPoint x: 495, endPoint y: 84, distance: 114.5
click at [495, 84] on div "$47.52 4513 6500 2427 3454 12/27 294 Support Token: 2ad021f1fe Tags Add Tag Mar…" at bounding box center [495, 218] width 893 height 299
type input "Happy dev"
click at [939, 84] on icon at bounding box center [940, 79] width 8 height 9
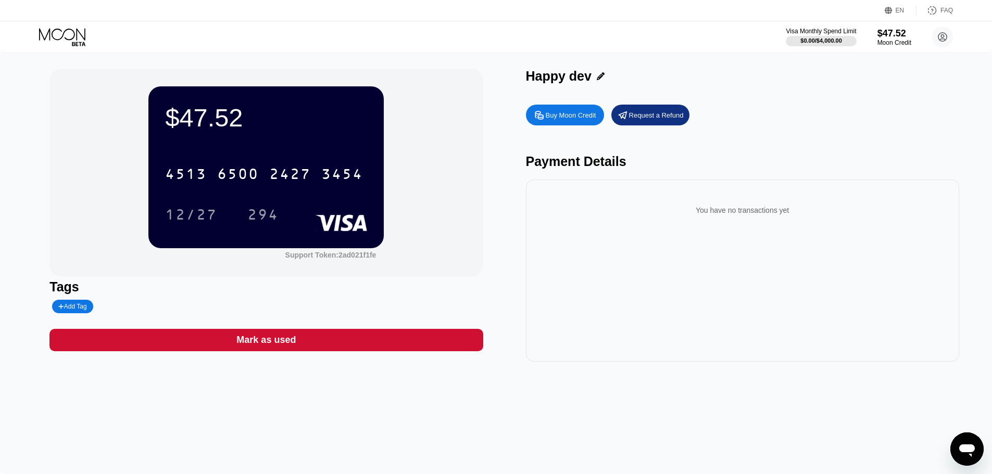
click at [556, 81] on div "Happy dev" at bounding box center [559, 76] width 66 height 15
copy div "Happy dev"
click at [65, 47] on div "Visa Monthly Spend Limit $0.00 / $4,000.00 $47.52 Moon Credit top developer top…" at bounding box center [496, 36] width 992 height 31
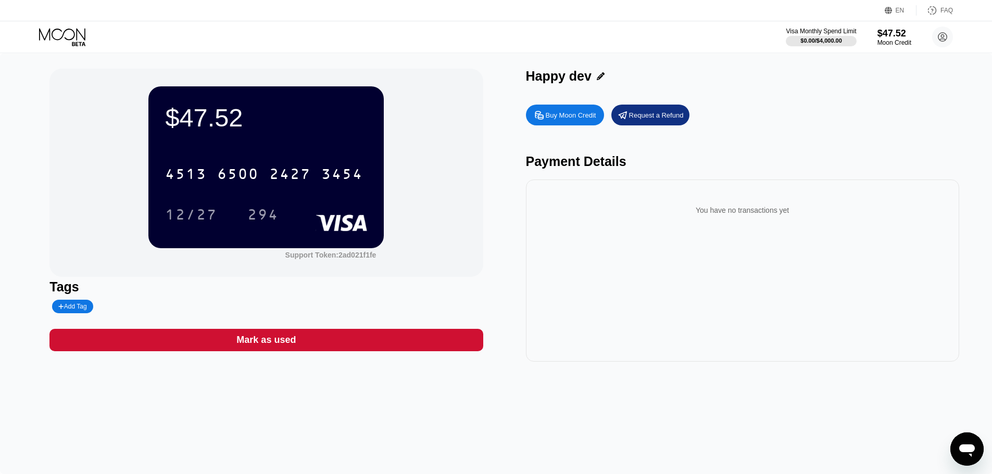
click at [71, 37] on icon at bounding box center [63, 37] width 48 height 18
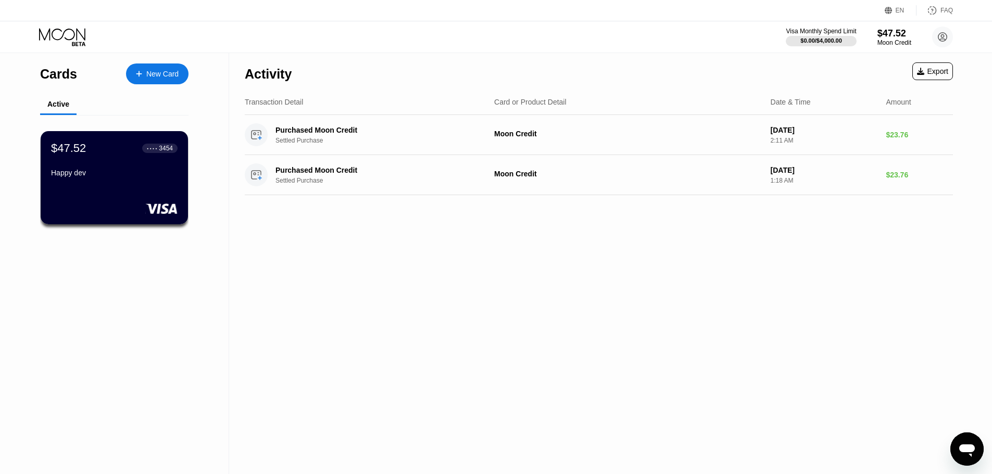
click at [475, 295] on div "Activity Export Transaction Detail Card or Product Detail Date & Time Amount Pu…" at bounding box center [598, 263] width 739 height 421
